Goal: Find contact information: Find contact information

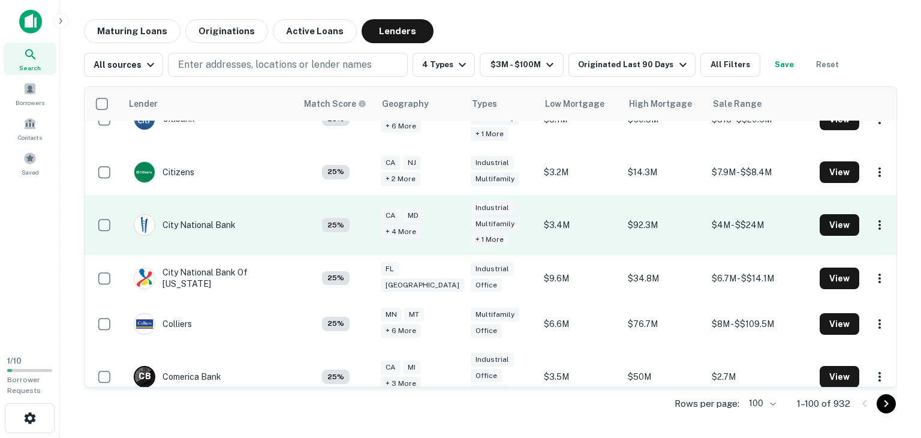
scroll to position [1856, 0]
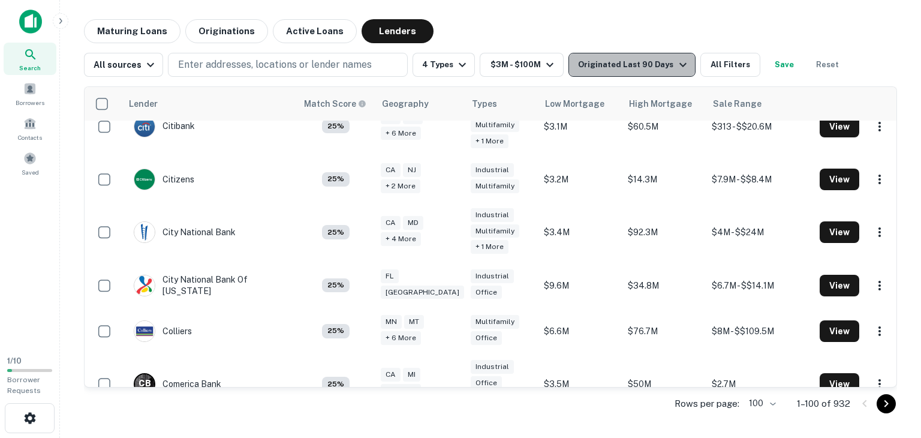
click at [659, 64] on div "Originated Last 90 Days" at bounding box center [634, 65] width 112 height 14
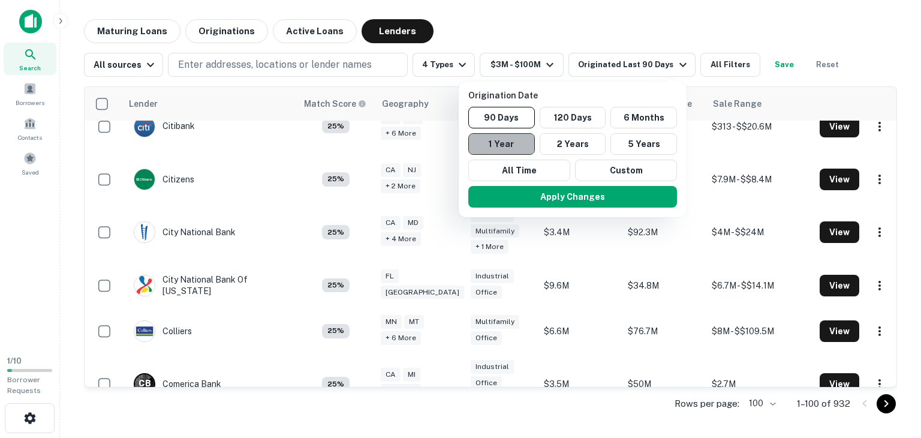
click at [507, 142] on button "1 Year" at bounding box center [501, 144] width 67 height 22
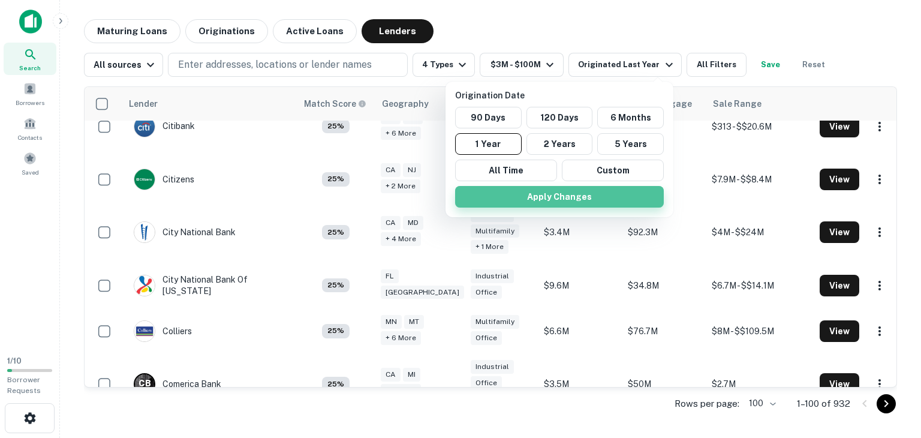
click at [551, 190] on button "Apply Changes" at bounding box center [559, 197] width 209 height 22
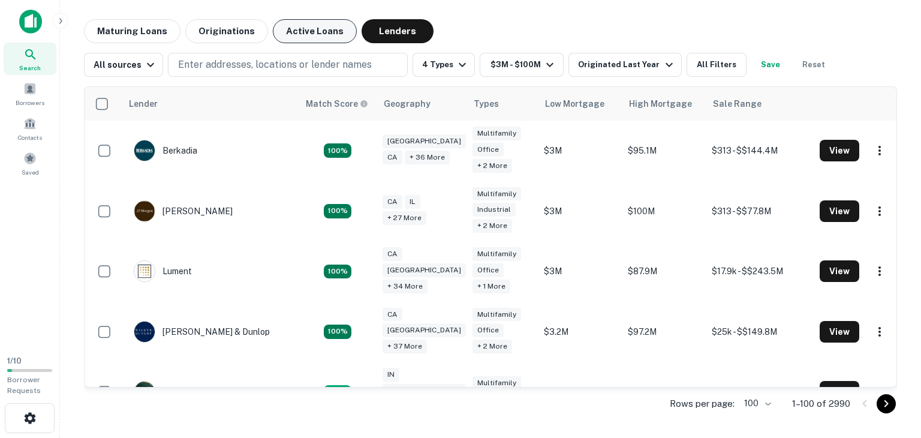
click at [312, 31] on button "Active Loans" at bounding box center [315, 31] width 84 height 24
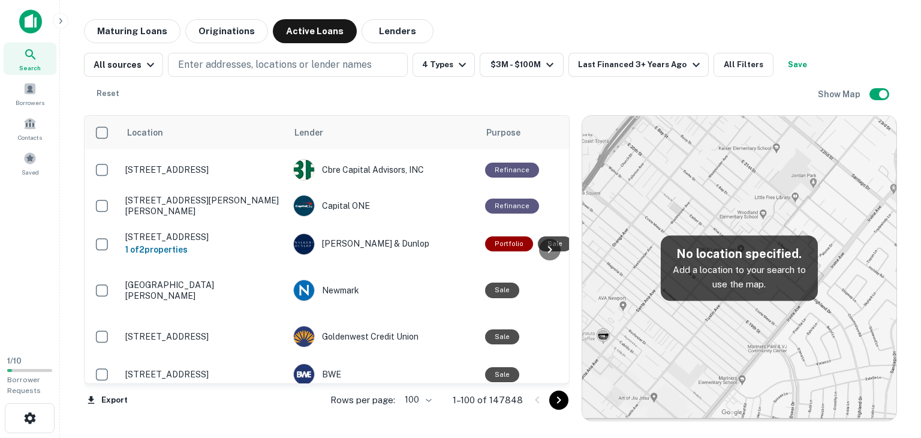
scroll to position [3294, 0]
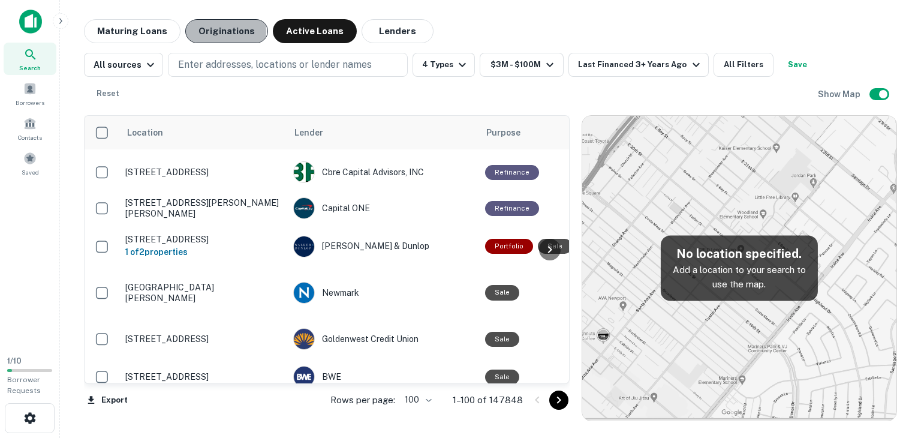
click at [216, 32] on button "Originations" at bounding box center [226, 31] width 83 height 24
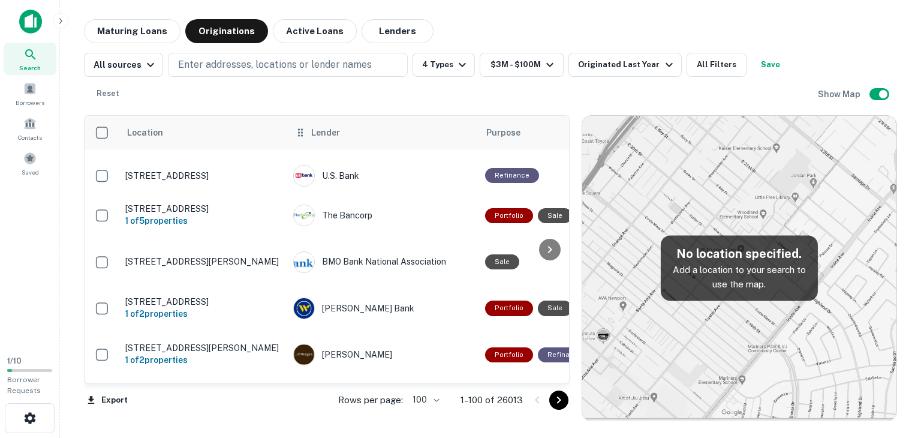
scroll to position [1967, 0]
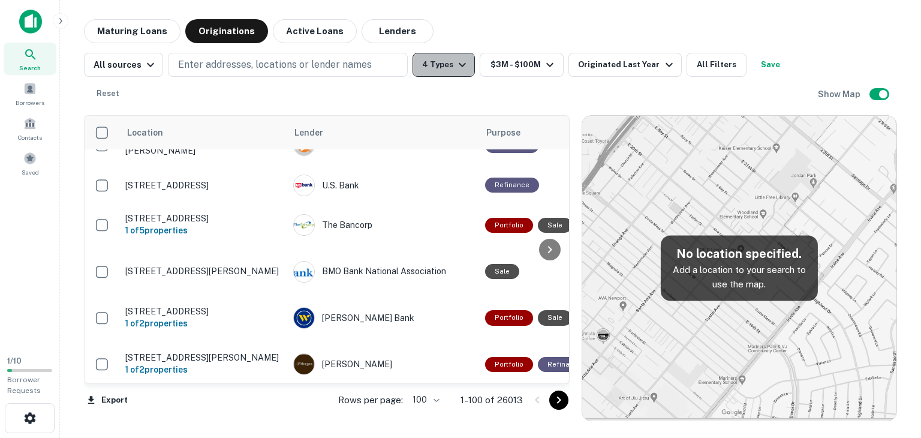
click at [456, 63] on icon "button" at bounding box center [462, 65] width 14 height 14
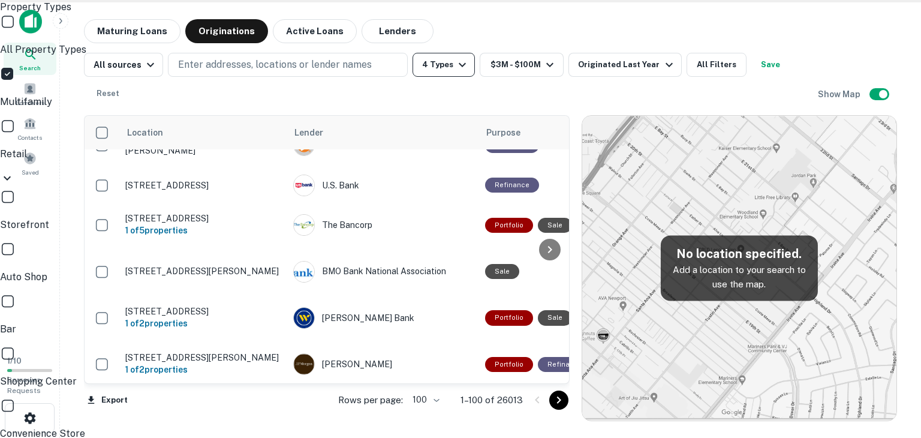
click at [504, 30] on div at bounding box center [460, 219] width 921 height 438
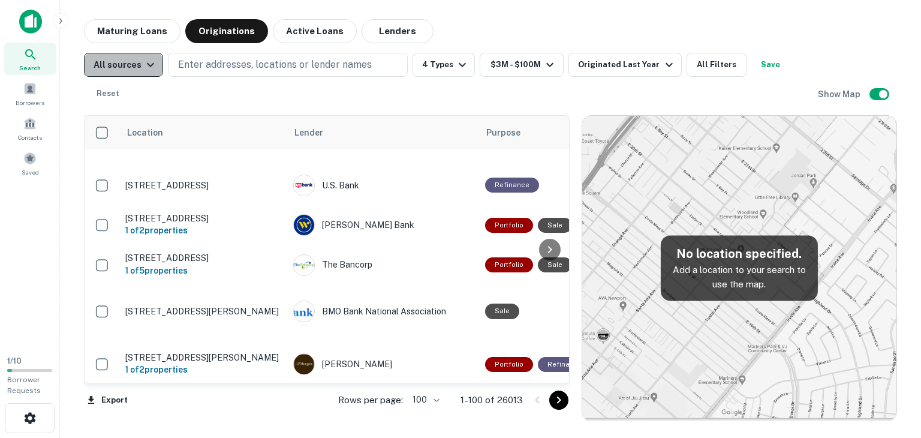
click at [146, 68] on icon "button" at bounding box center [150, 65] width 14 height 14
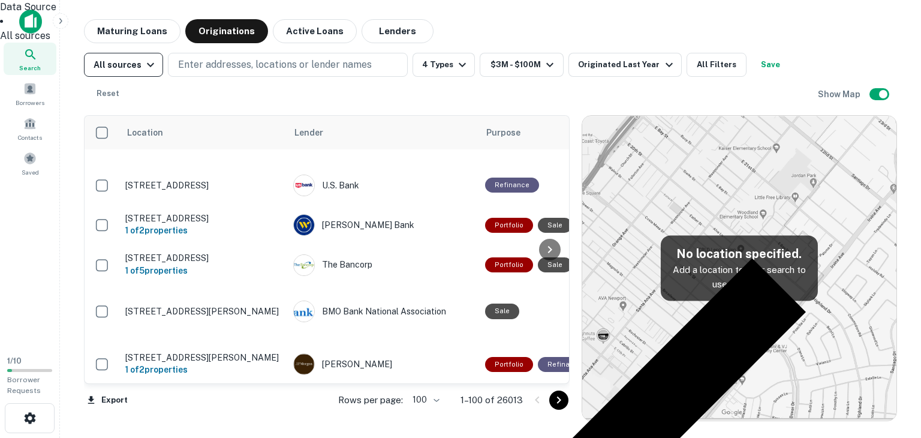
click at [146, 68] on div at bounding box center [460, 219] width 921 height 438
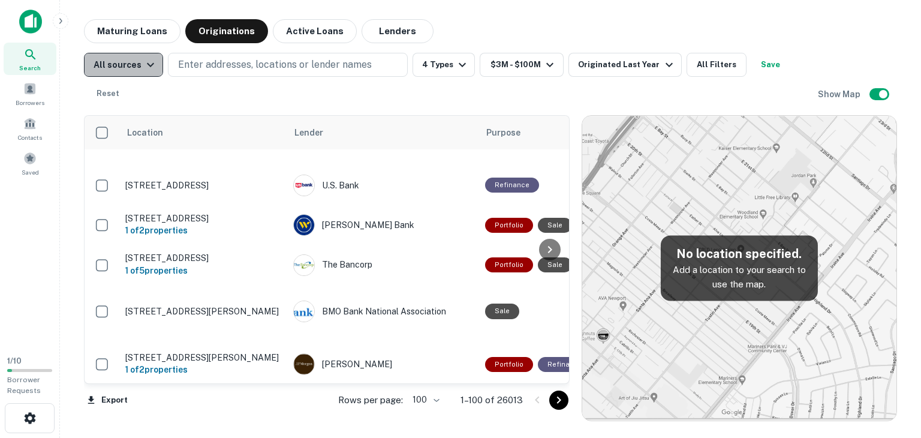
click at [146, 68] on icon "button" at bounding box center [150, 65] width 14 height 14
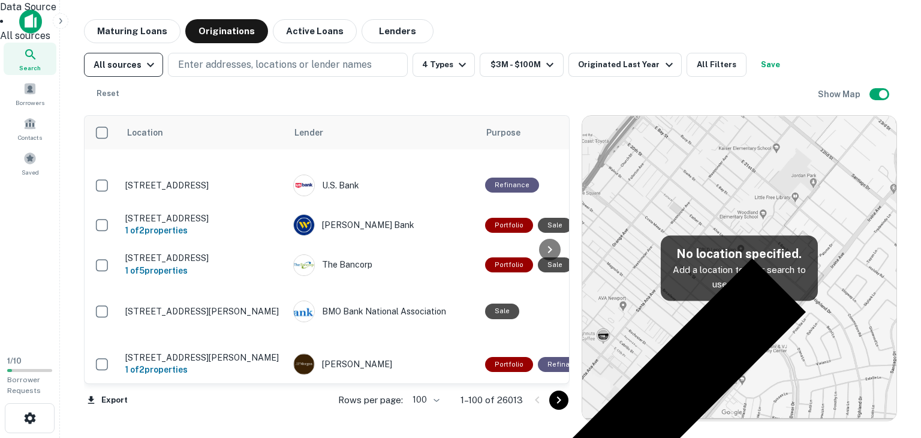
click at [146, 68] on div at bounding box center [460, 219] width 921 height 438
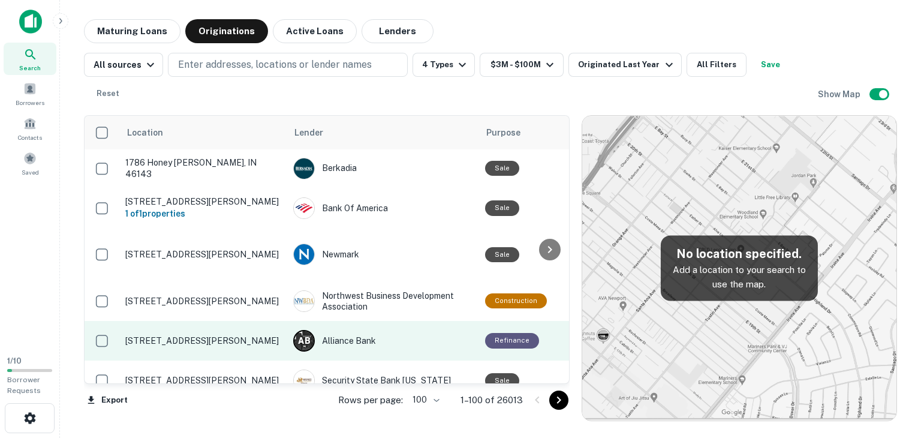
scroll to position [4021, 0]
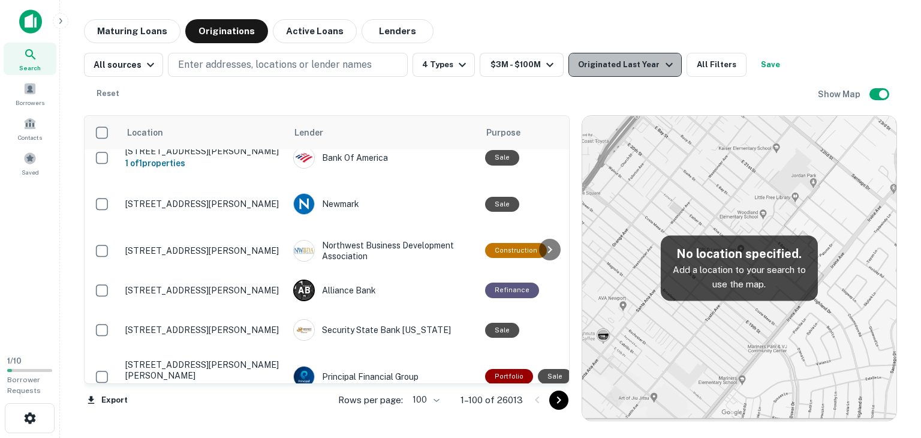
click at [662, 65] on icon "button" at bounding box center [669, 65] width 14 height 14
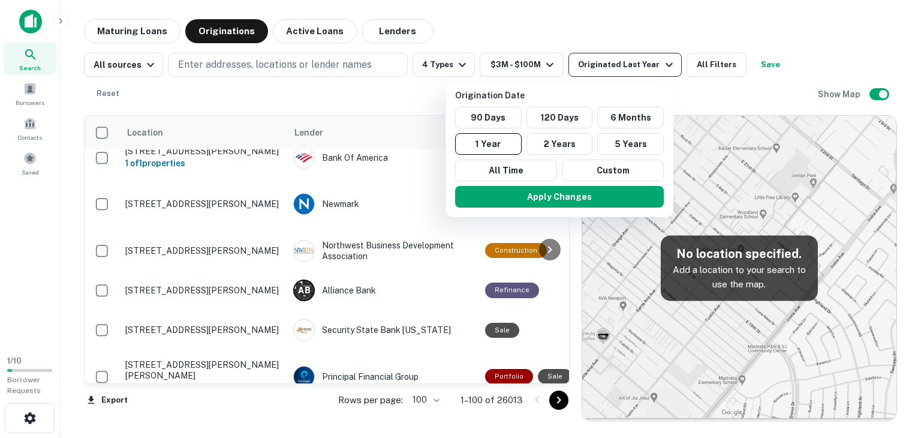
click at [654, 65] on div at bounding box center [460, 219] width 921 height 438
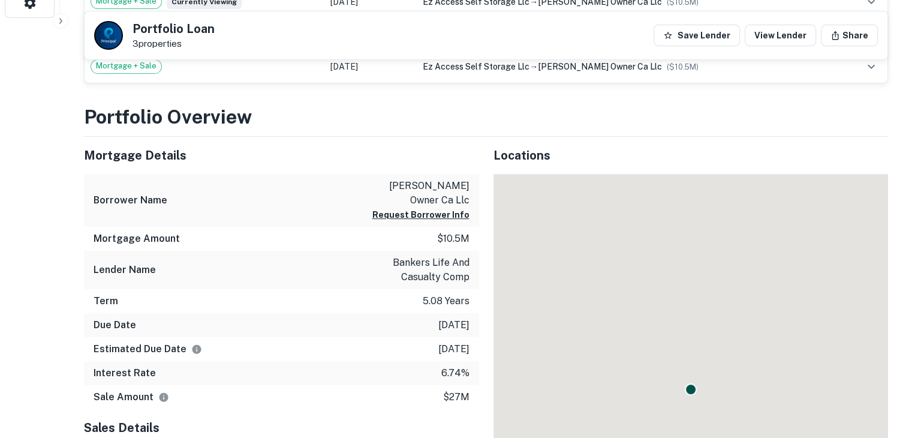
scroll to position [431, 0]
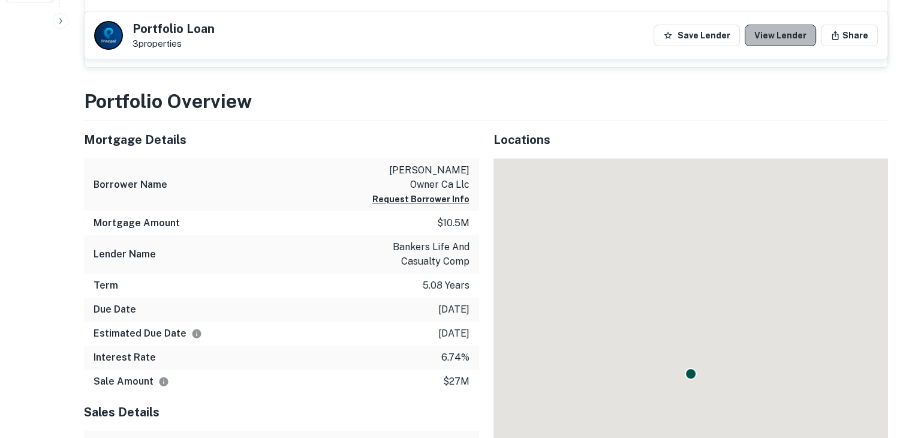
click at [787, 31] on link "View Lender" at bounding box center [780, 36] width 71 height 22
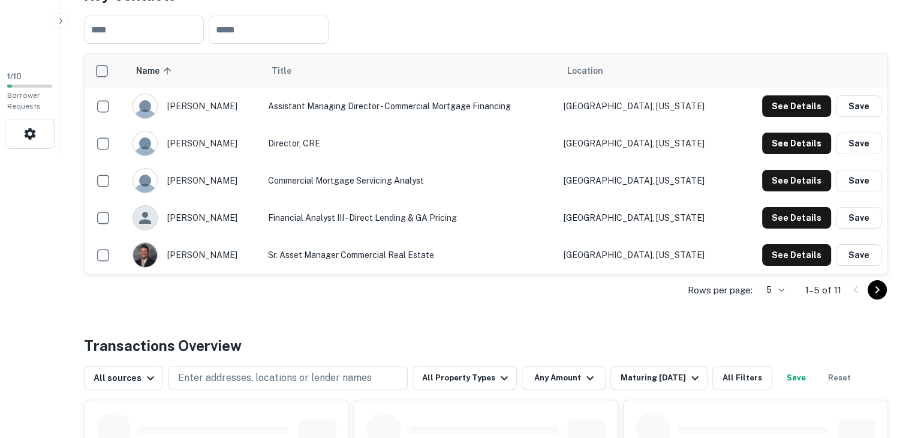
scroll to position [288, 0]
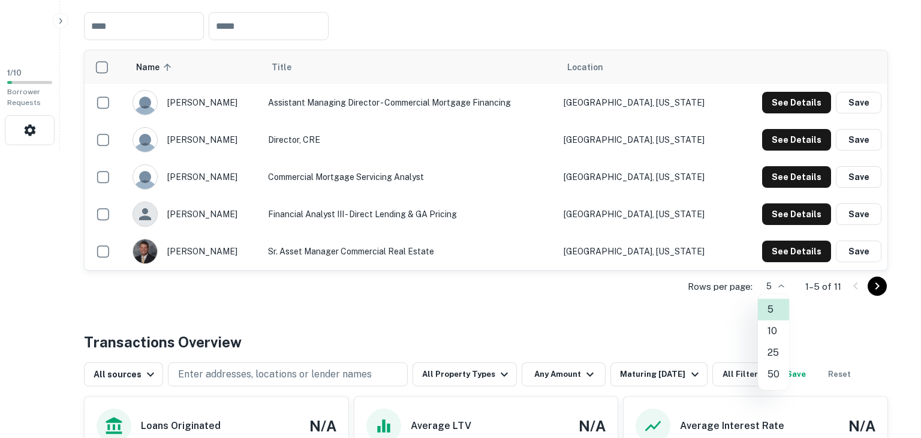
click at [774, 352] on li "25" at bounding box center [773, 353] width 31 height 22
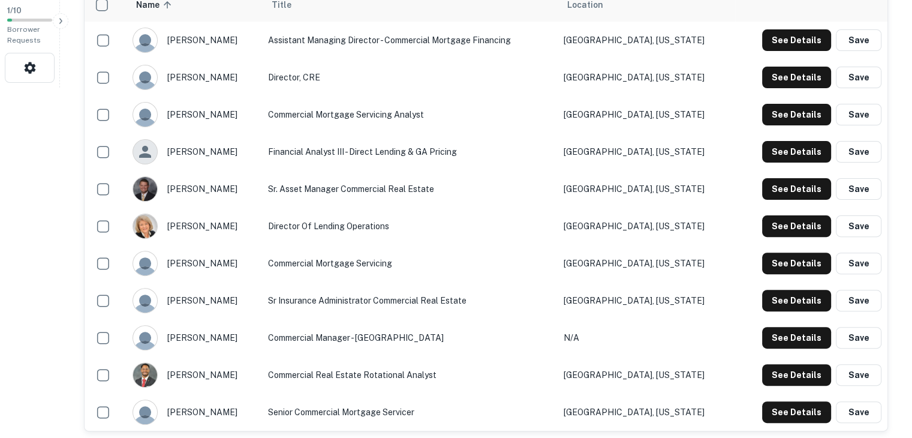
scroll to position [347, 0]
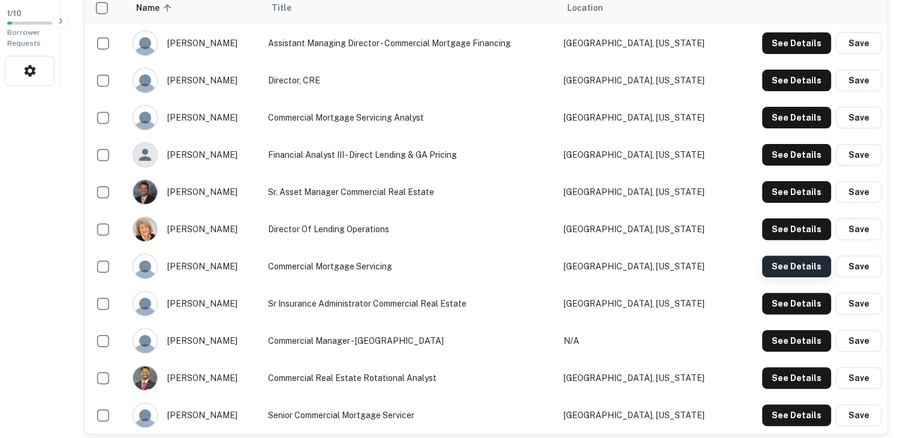
click at [795, 262] on button "See Details" at bounding box center [796, 267] width 69 height 22
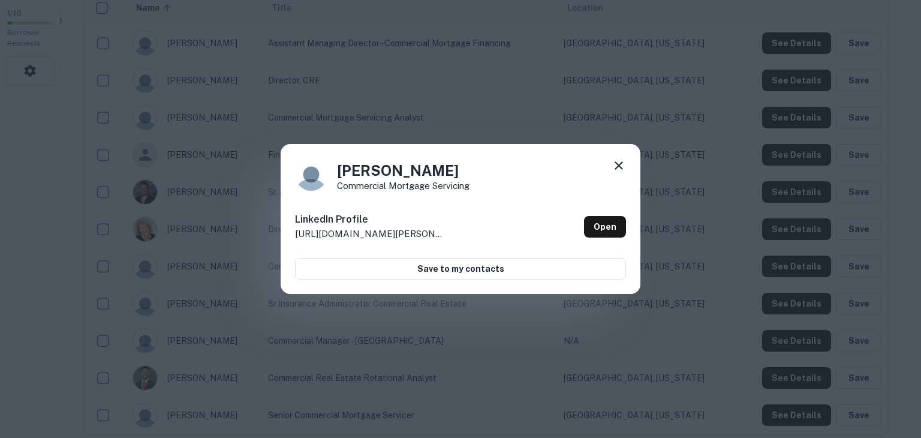
click at [620, 166] on icon at bounding box center [619, 165] width 14 height 14
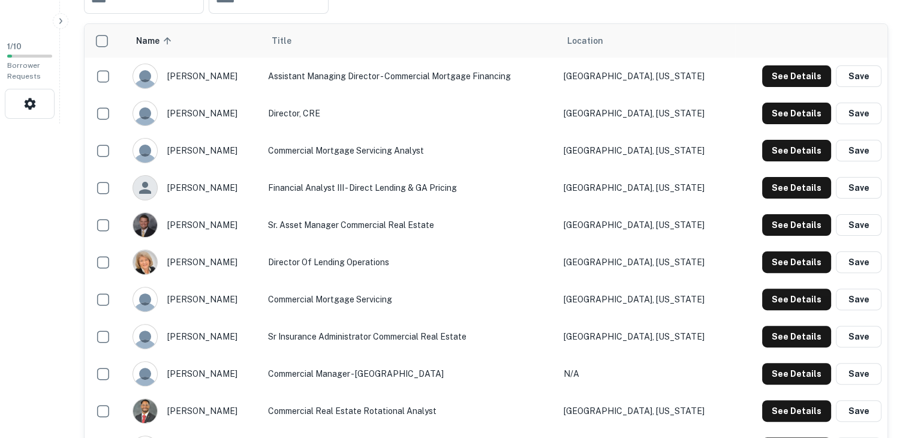
scroll to position [319, 0]
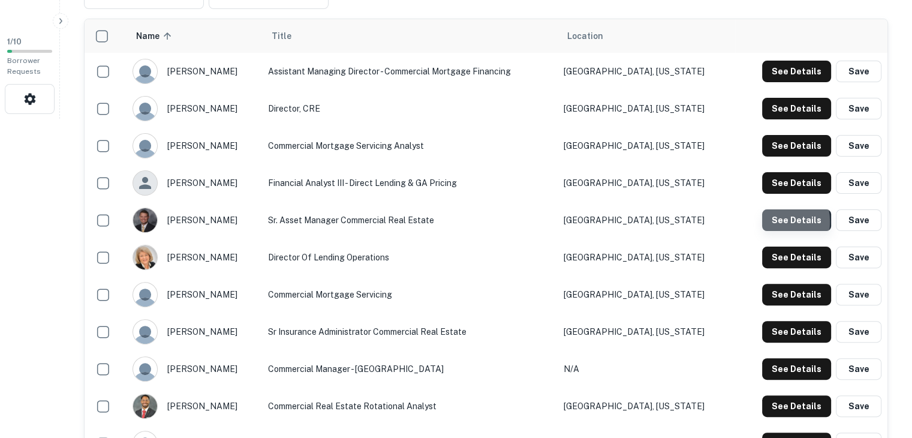
click at [768, 221] on button "See Details" at bounding box center [796, 220] width 69 height 22
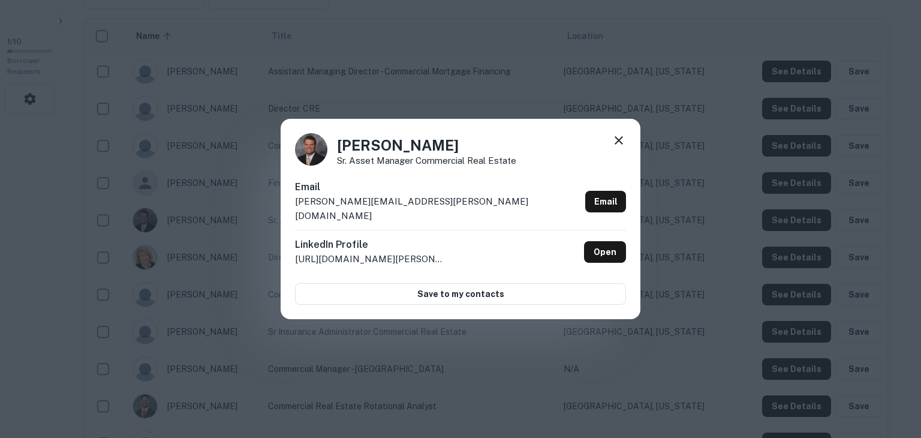
click at [617, 145] on icon at bounding box center [619, 140] width 8 height 8
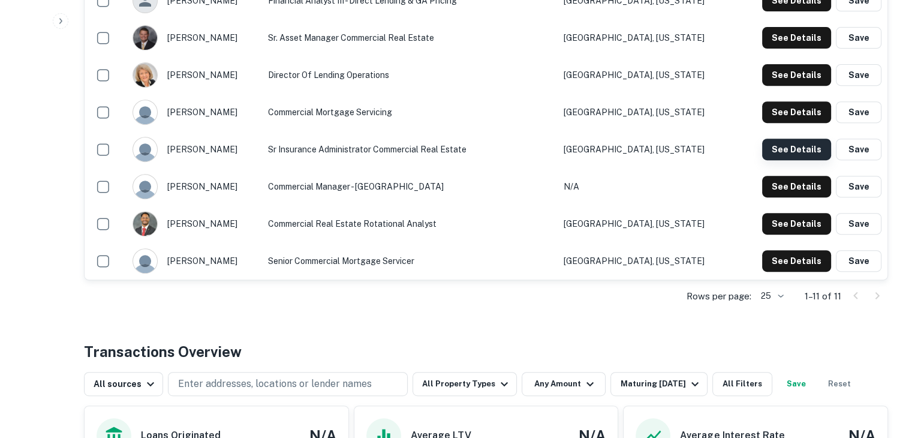
scroll to position [503, 0]
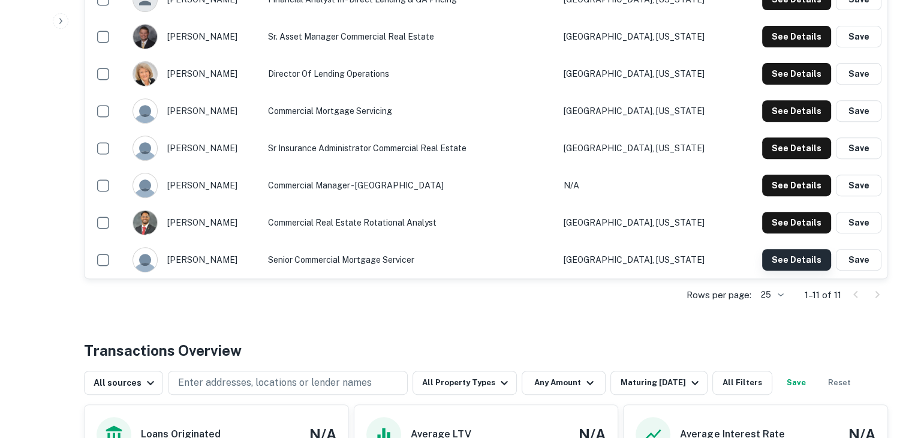
click at [804, 266] on button "See Details" at bounding box center [796, 260] width 69 height 22
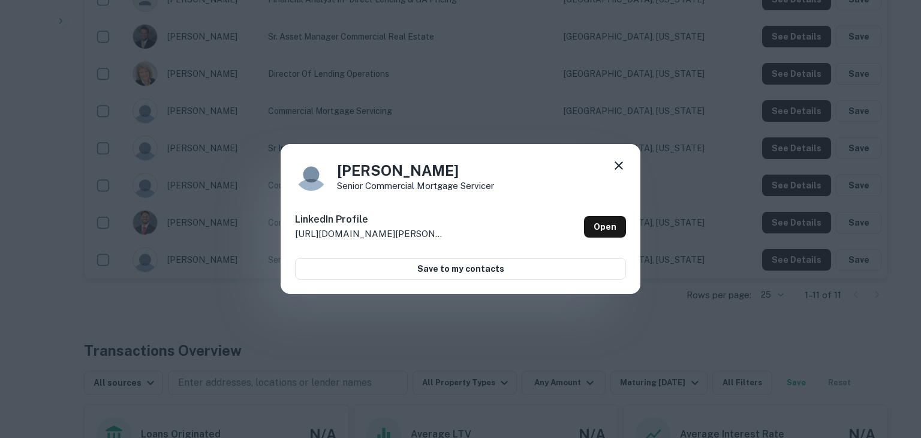
click at [617, 167] on icon at bounding box center [619, 165] width 8 height 8
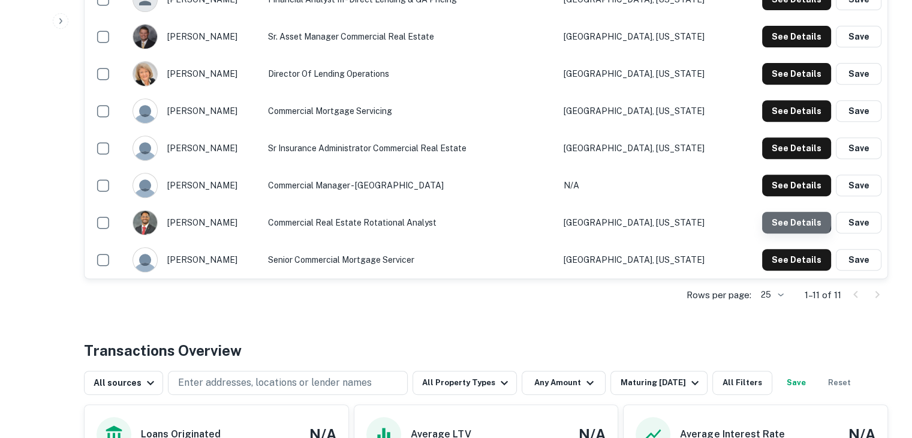
click at [785, 217] on button "See Details" at bounding box center [796, 223] width 69 height 22
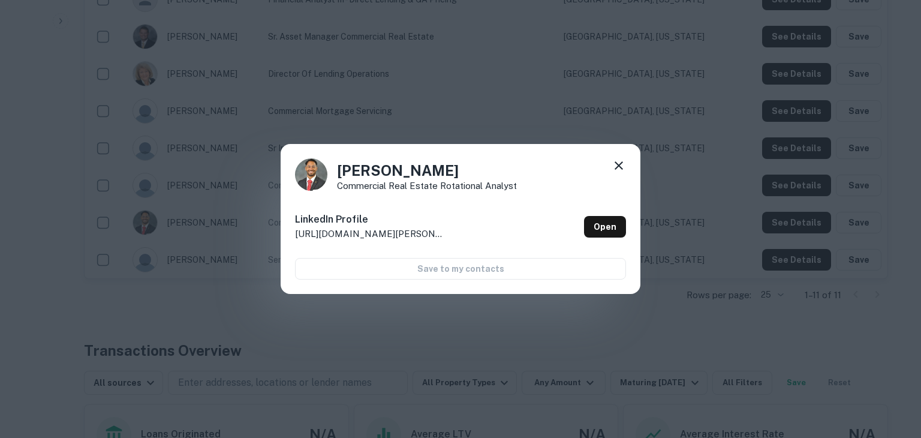
click at [619, 163] on icon at bounding box center [619, 165] width 14 height 14
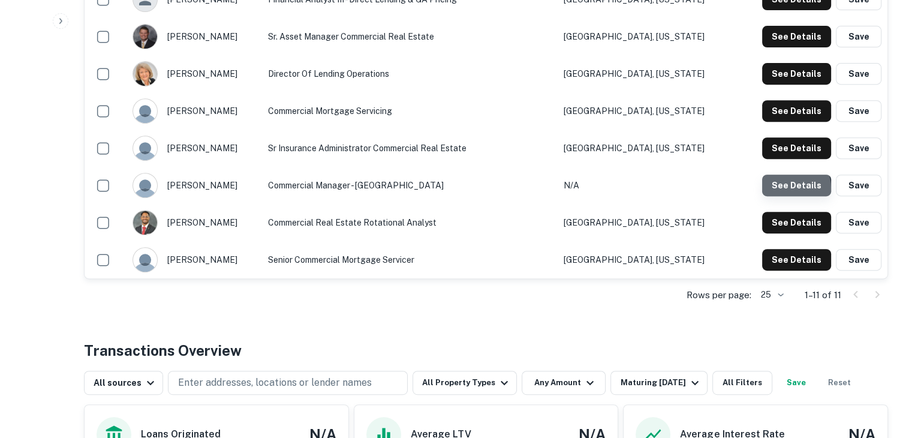
click at [782, 188] on button "See Details" at bounding box center [796, 186] width 69 height 22
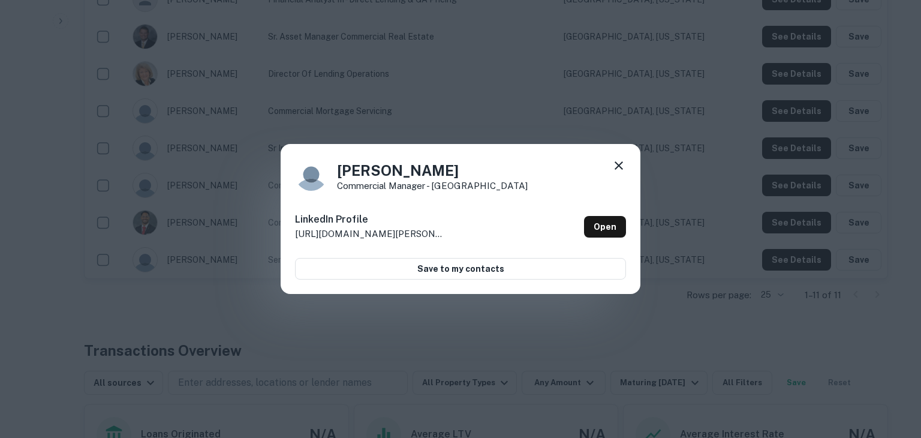
click at [618, 164] on icon at bounding box center [619, 165] width 14 height 14
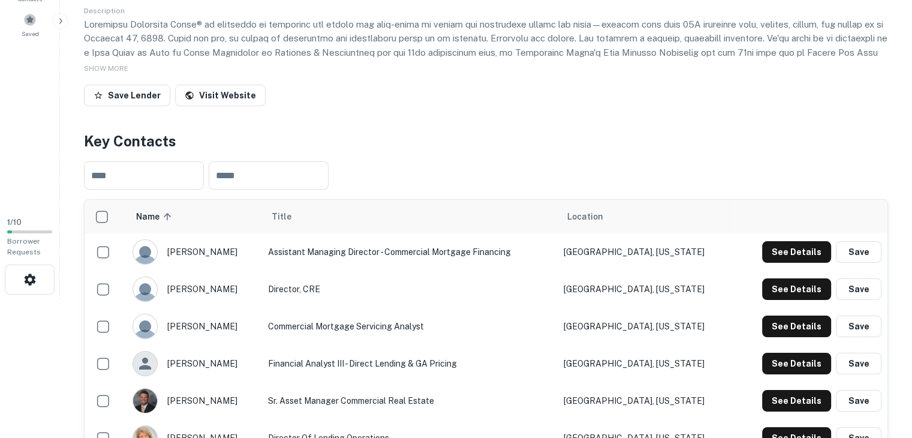
scroll to position [119, 0]
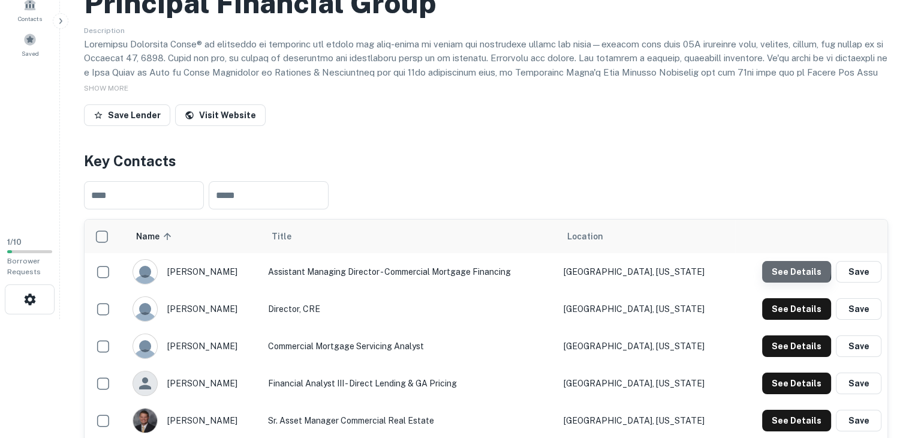
click at [792, 269] on button "See Details" at bounding box center [796, 272] width 69 height 22
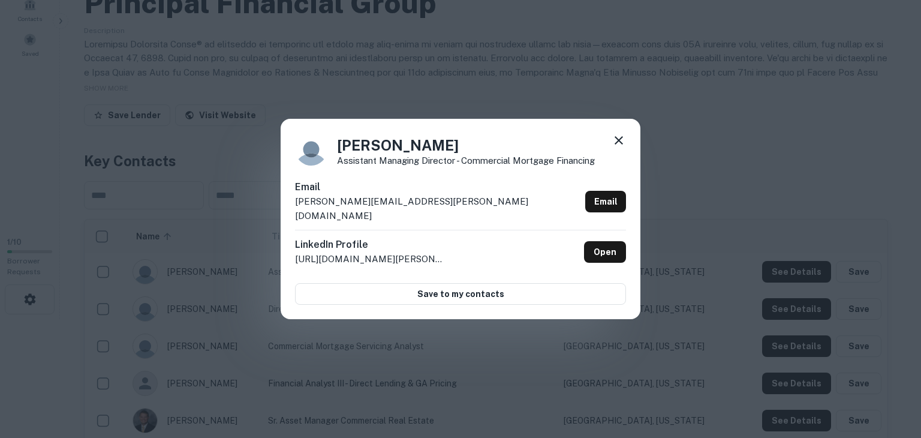
click at [609, 147] on div "Julie Williams Assistant Managing Director - Commercial Mortgage Financing" at bounding box center [460, 149] width 331 height 32
click at [626, 148] on div "Julie Williams Assistant Managing Director - Commercial Mortgage Financing Emai…" at bounding box center [461, 219] width 360 height 200
click at [621, 148] on icon at bounding box center [619, 140] width 14 height 14
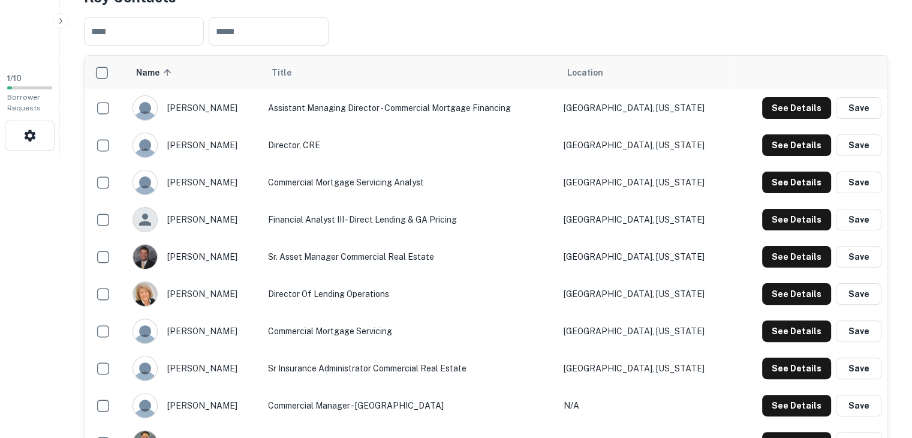
scroll to position [285, 0]
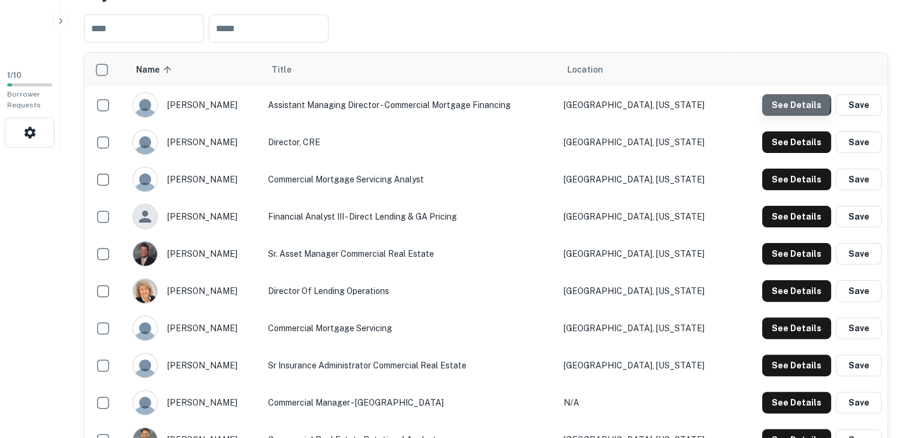
click at [780, 101] on button "See Details" at bounding box center [796, 105] width 69 height 22
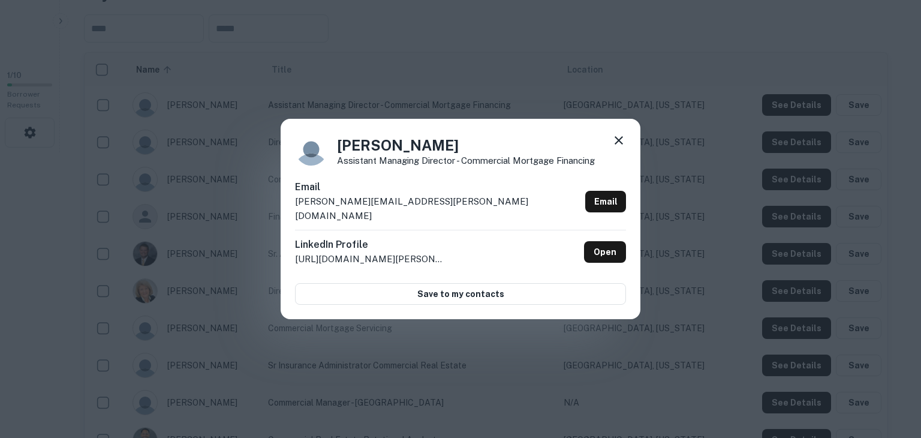
drag, startPoint x: 459, startPoint y: 253, endPoint x: 293, endPoint y: 209, distance: 172.2
click at [293, 209] on div "Julie Williams Assistant Managing Director - Commercial Mortgage Financing Emai…" at bounding box center [461, 219] width 360 height 200
copy div "williams.julie.a@principal.com Email LinkedIn Profile http://www.linkedin.com/i…"
click at [441, 64] on div "Julie Williams Assistant Managing Director - Commercial Mortgage Financing Emai…" at bounding box center [460, 219] width 921 height 438
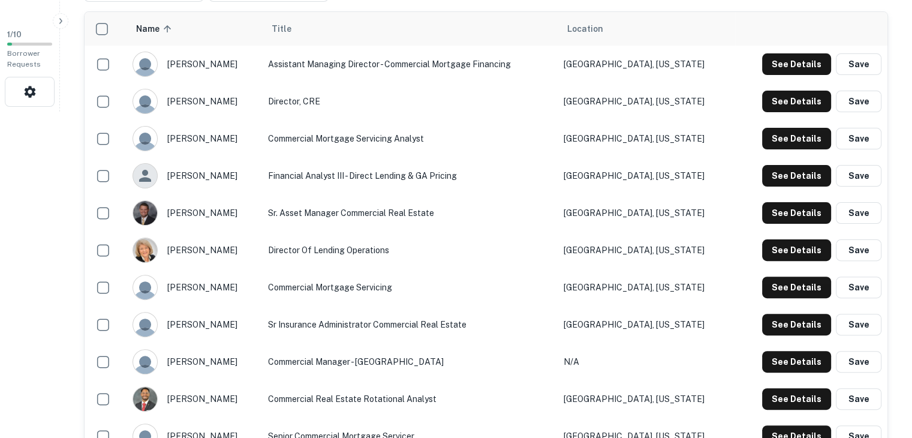
scroll to position [328, 0]
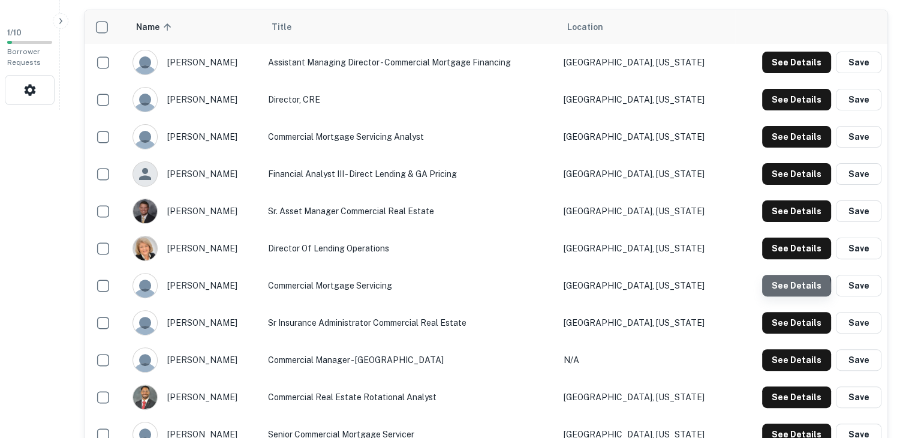
click at [795, 287] on button "See Details" at bounding box center [796, 286] width 69 height 22
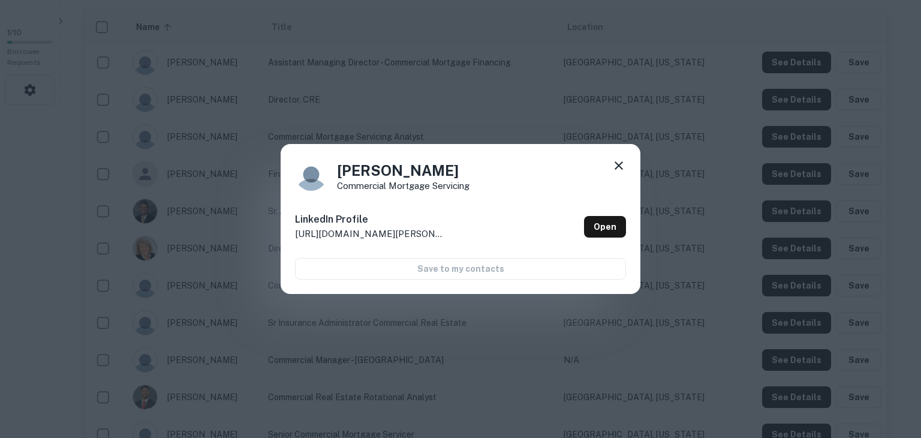
click at [620, 167] on icon at bounding box center [619, 165] width 8 height 8
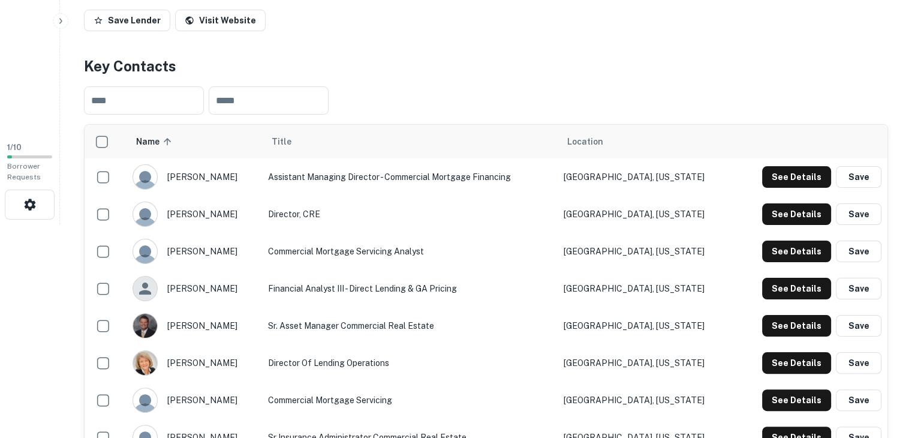
scroll to position [214, 0]
click at [796, 181] on button "See Details" at bounding box center [796, 177] width 69 height 22
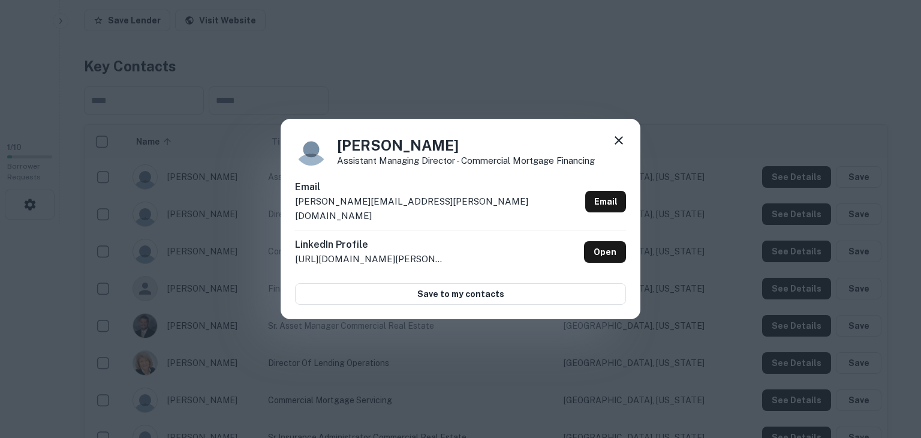
drag, startPoint x: 446, startPoint y: 253, endPoint x: 295, endPoint y: 197, distance: 161.1
click at [295, 197] on div "Email williams.julie.a@principal.com Email LinkedIn Profile http://www.linkedin…" at bounding box center [460, 242] width 331 height 125
copy div "Email williams.julie.a@principal.com Email LinkedIn Profile http://www.linkedin…"
click at [852, 52] on div "Julie Williams Assistant Managing Director - Commercial Mortgage Financing Emai…" at bounding box center [460, 219] width 921 height 438
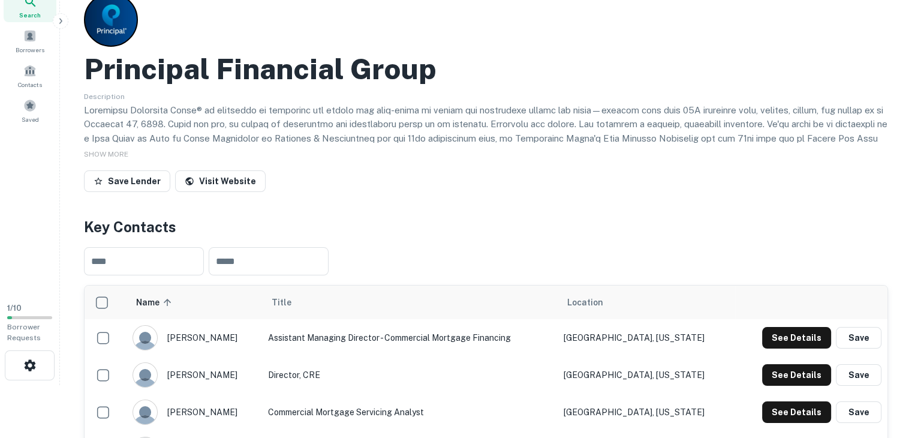
scroll to position [0, 0]
